Goal: Register for event/course

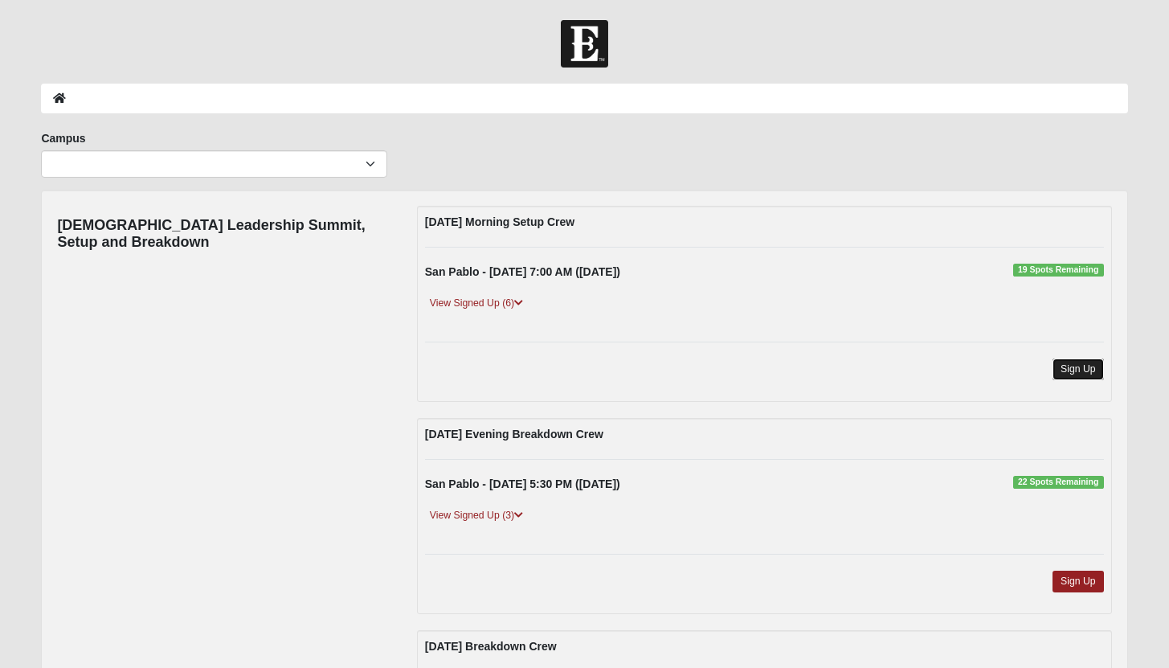
click at [1076, 370] on link "Sign Up" at bounding box center [1077, 369] width 51 height 22
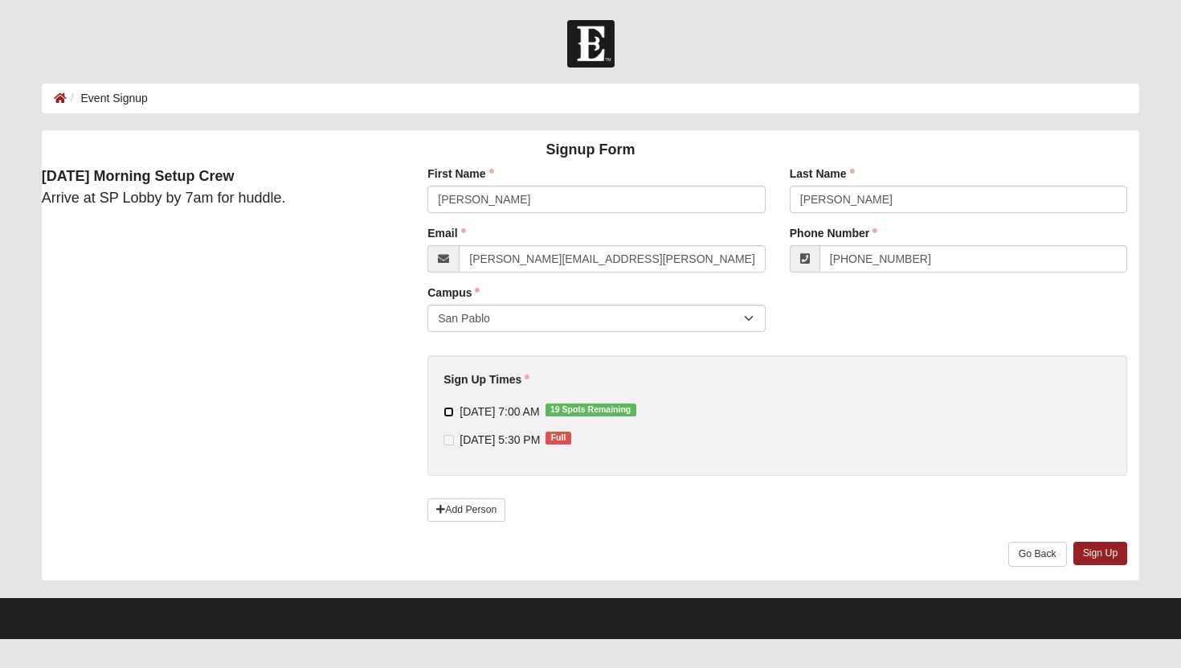
click at [448, 410] on input "9/8/2025 7:00 AM 19 Spots Remaining" at bounding box center [448, 411] width 10 height 10
checkbox input "true"
click at [1102, 553] on link "Sign Up" at bounding box center [1100, 552] width 55 height 23
